Goal: Task Accomplishment & Management: Manage account settings

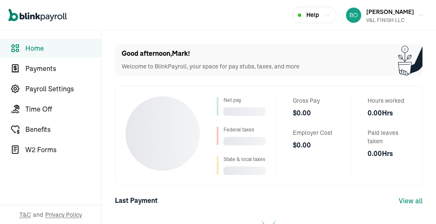
select select "2025"
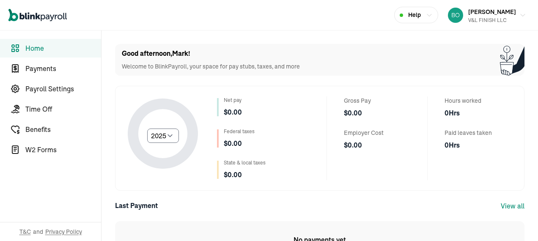
click at [47, 68] on span "Payments" at bounding box center [63, 68] width 76 height 10
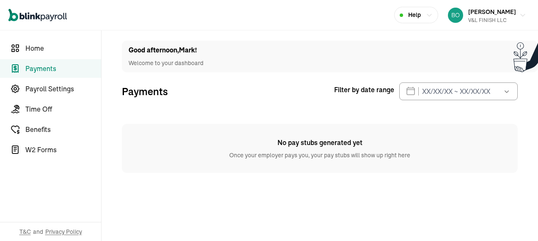
click at [63, 90] on span "Payroll Settings" at bounding box center [63, 89] width 76 height 10
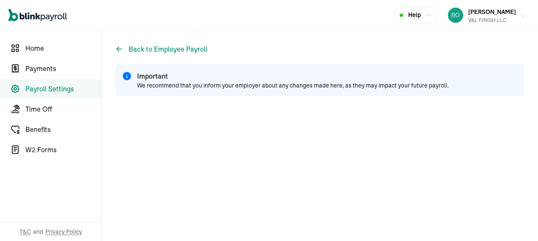
click at [519, 13] on icon "button" at bounding box center [522, 15] width 7 height 7
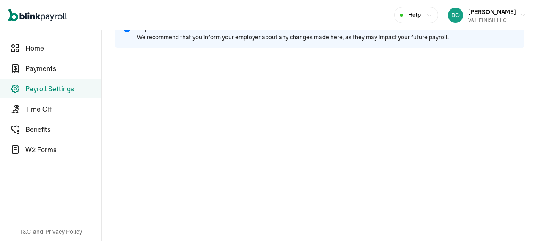
click at [168, 53] on div "Back to Employee Payroll Important We recommend that you inform your employer a…" at bounding box center [319, 112] width 409 height 232
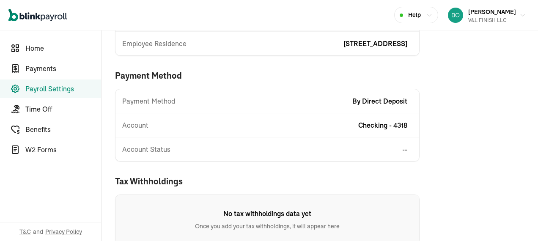
scroll to position [189, 0]
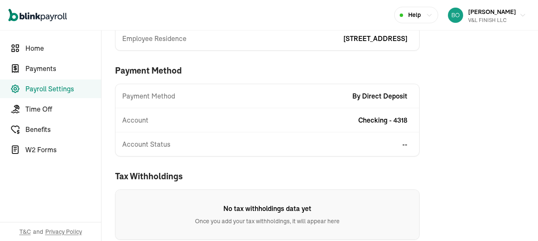
click at [369, 145] on div "Account Status --" at bounding box center [266, 144] width 303 height 10
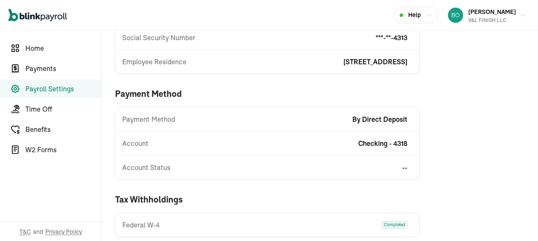
scroll to position [166, 0]
click at [409, 167] on span "--" at bounding box center [407, 167] width 10 height 10
click at [403, 166] on span "--" at bounding box center [404, 167] width 5 height 10
drag, startPoint x: 403, startPoint y: 166, endPoint x: 358, endPoint y: 178, distance: 46.9
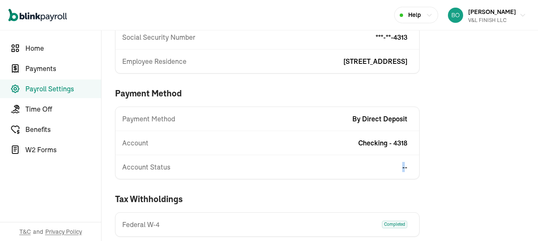
click at [358, 178] on div "Payroll Settings Edit business information First Name Mark Middle Name -- Last …" at bounding box center [267, 57] width 304 height 359
click at [42, 147] on span "W2 Forms" at bounding box center [63, 150] width 76 height 10
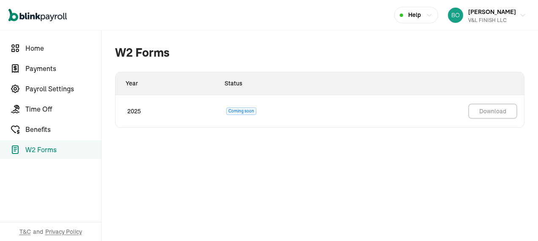
click at [43, 67] on span "Payments" at bounding box center [63, 68] width 76 height 10
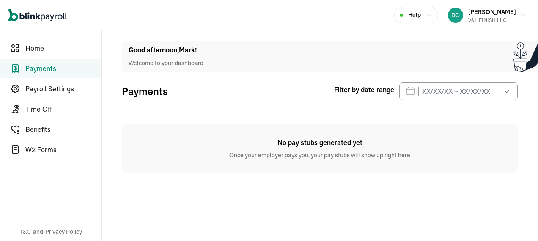
click at [37, 46] on span "Home" at bounding box center [63, 48] width 76 height 10
select select "2025"
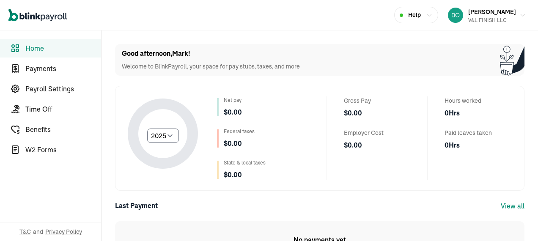
click at [40, 89] on span "Payroll Settings" at bounding box center [63, 89] width 76 height 10
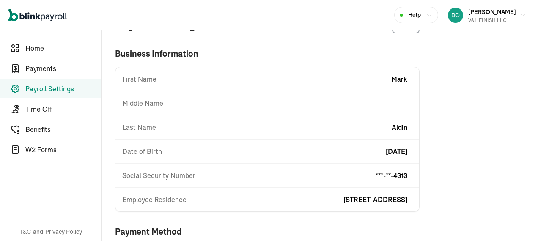
scroll to position [27, 0]
click at [519, 14] on icon "button" at bounding box center [522, 15] width 7 height 7
click at [310, 150] on div "Date of Birth [DEMOGRAPHIC_DATA]" at bounding box center [266, 152] width 303 height 10
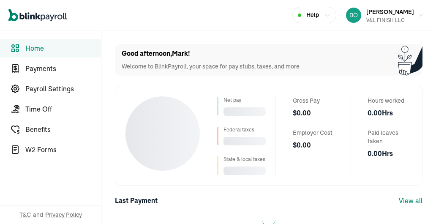
select select "2025"
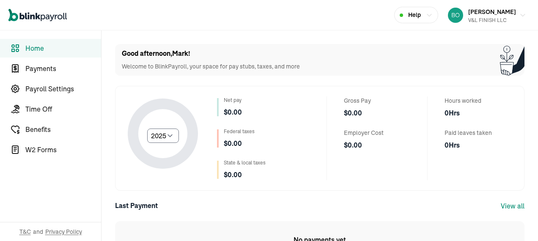
click at [47, 68] on span "Payments" at bounding box center [63, 68] width 76 height 10
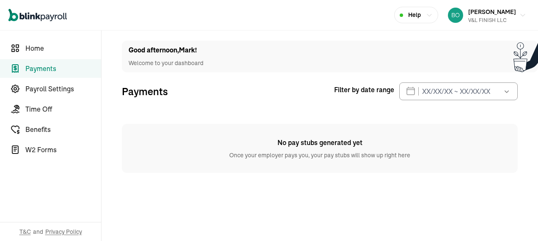
click at [63, 90] on span "Payroll Settings" at bounding box center [63, 89] width 76 height 10
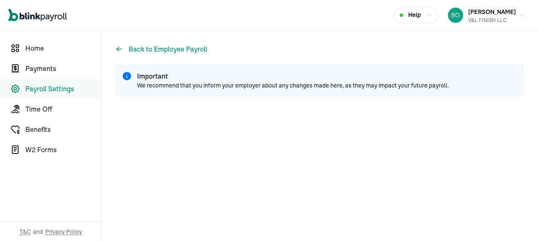
click at [519, 13] on icon "button" at bounding box center [522, 15] width 7 height 7
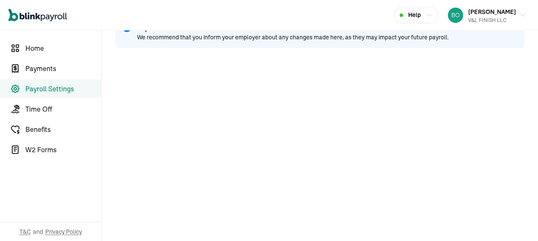
click at [168, 53] on div "Back to Employee Payroll Important We recommend that you inform your employer a…" at bounding box center [319, 112] width 409 height 232
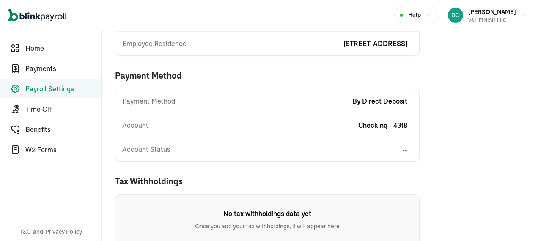
scroll to position [189, 0]
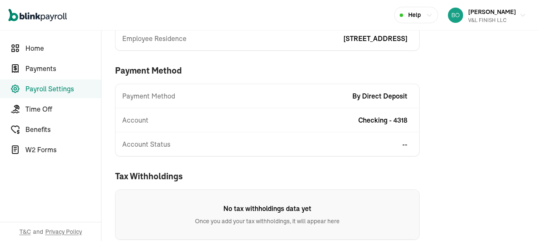
click at [369, 145] on div "Account Status --" at bounding box center [266, 144] width 303 height 10
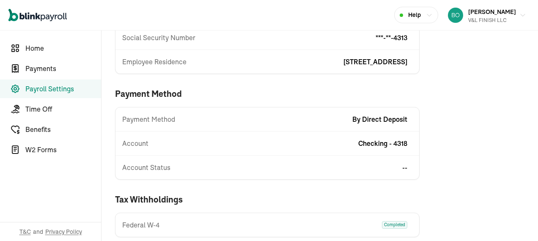
scroll to position [166, 0]
click at [409, 167] on span "--" at bounding box center [407, 167] width 10 height 10
click at [403, 166] on span "--" at bounding box center [404, 167] width 5 height 10
drag, startPoint x: 403, startPoint y: 166, endPoint x: 358, endPoint y: 178, distance: 46.9
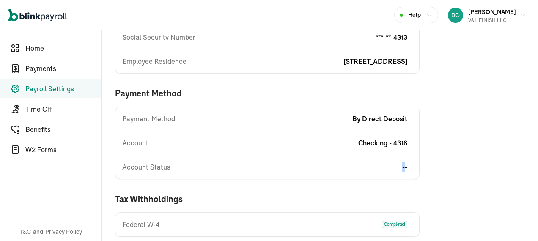
click at [358, 178] on div "Payroll Settings Edit business information First Name Mark Middle Name -- Last …" at bounding box center [267, 57] width 304 height 359
click at [42, 147] on span "W2 Forms" at bounding box center [63, 150] width 76 height 10
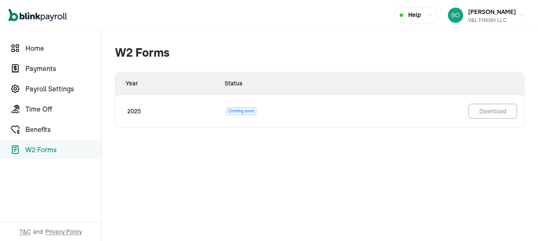
click at [43, 67] on span "Payments" at bounding box center [63, 68] width 76 height 10
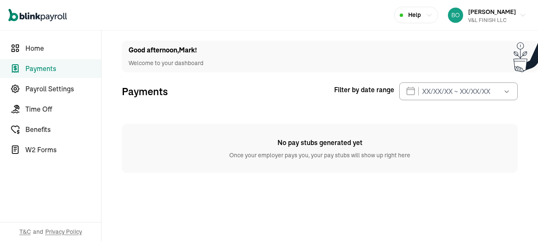
click at [37, 46] on span "Home" at bounding box center [63, 48] width 76 height 10
select select "2025"
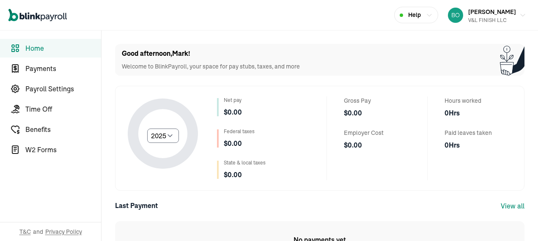
click at [40, 89] on span "Payroll Settings" at bounding box center [63, 89] width 76 height 10
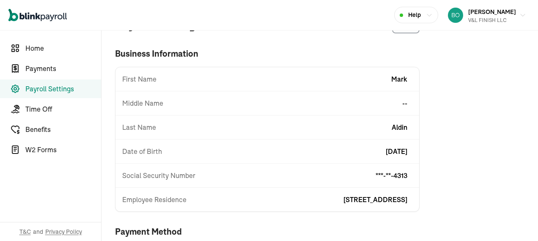
scroll to position [27, 0]
click at [519, 14] on icon "button" at bounding box center [522, 15] width 7 height 7
click at [310, 150] on div "Date of Birth [DEMOGRAPHIC_DATA]" at bounding box center [266, 152] width 303 height 10
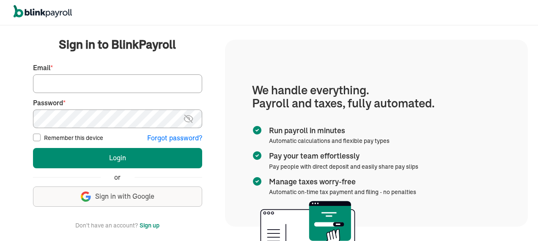
click at [119, 71] on label "Email *" at bounding box center [117, 68] width 169 height 10
click at [119, 74] on input "Email *" at bounding box center [117, 83] width 169 height 19
click at [119, 71] on label "Email *" at bounding box center [117, 68] width 169 height 10
click at [119, 74] on input "Email *" at bounding box center [117, 83] width 169 height 19
